Goal: Task Accomplishment & Management: Manage account settings

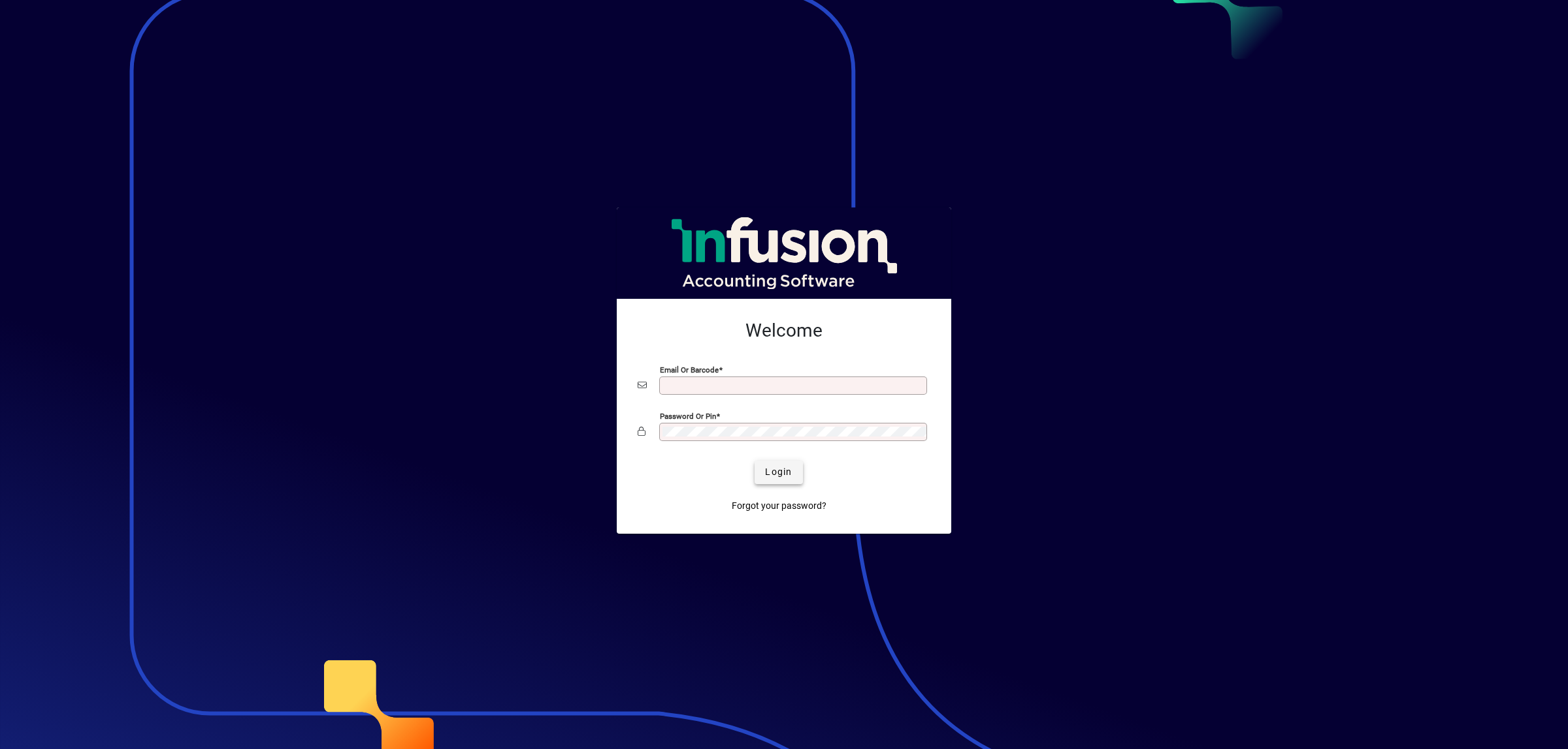
type input "**********"
click at [776, 472] on span "Login" at bounding box center [778, 472] width 26 height 14
